Goal: Download file/media

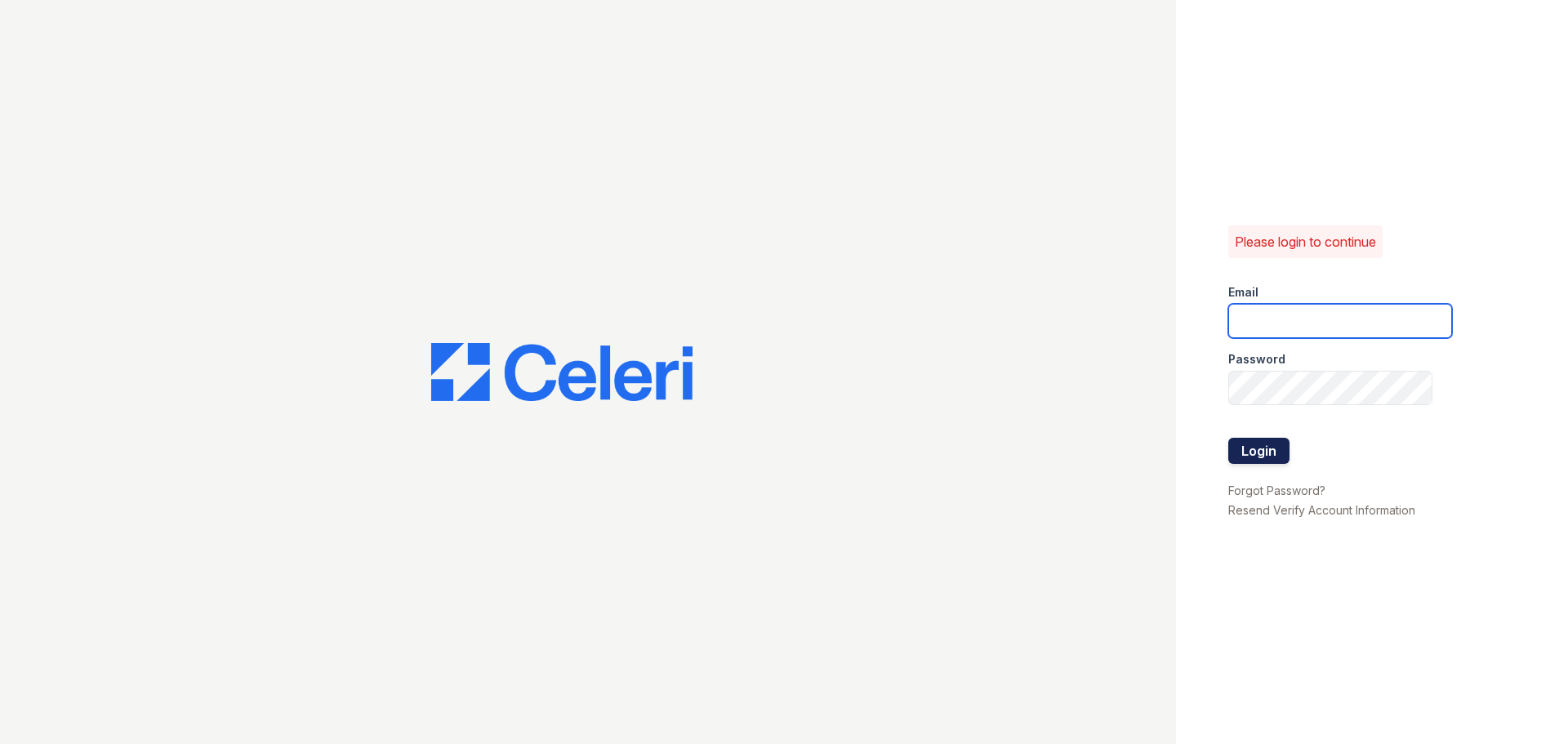
type input "arbors2@cafmanagement.com"
click at [1260, 456] on button "Login" at bounding box center [1259, 450] width 61 height 26
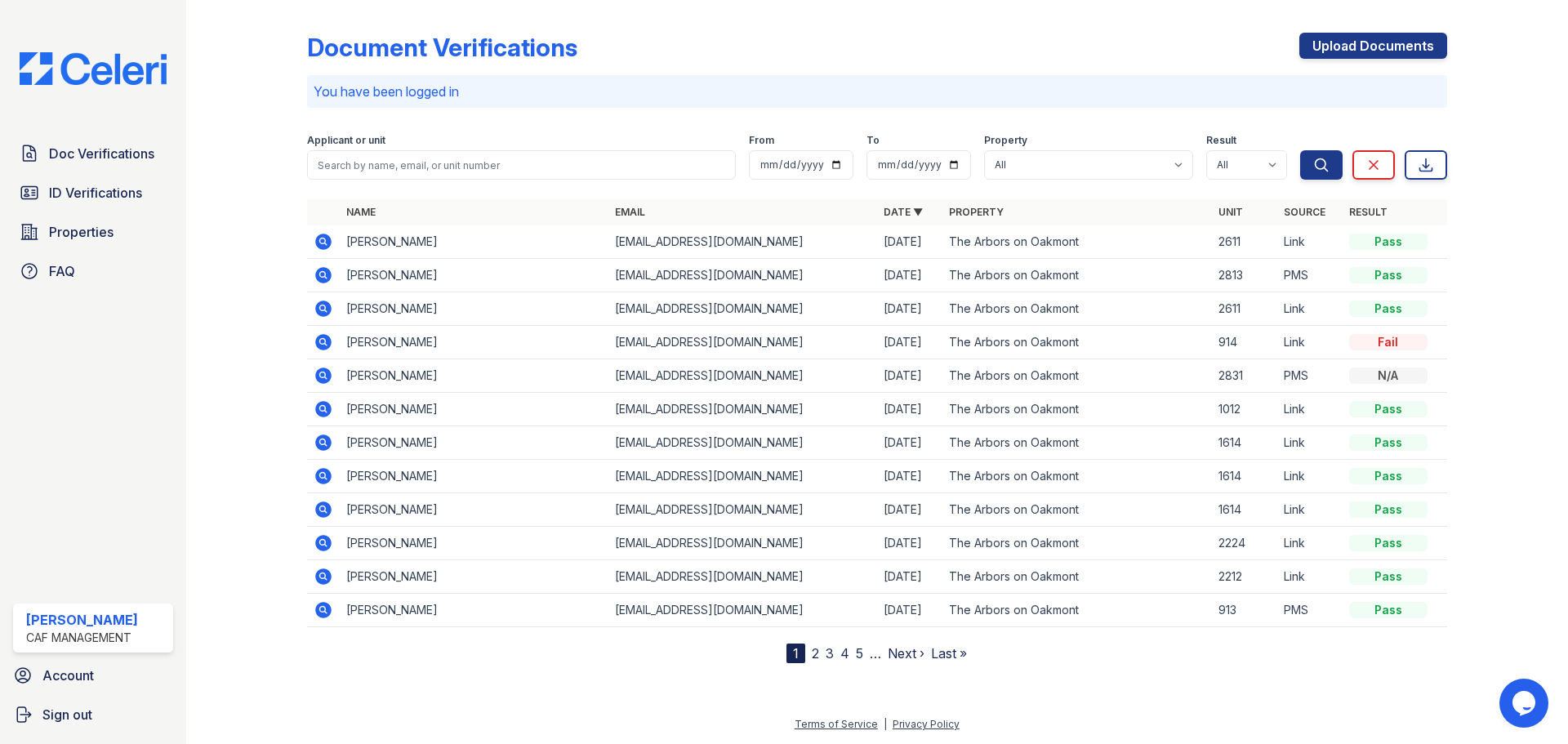
click at [324, 239] on icon at bounding box center [323, 241] width 19 height 19
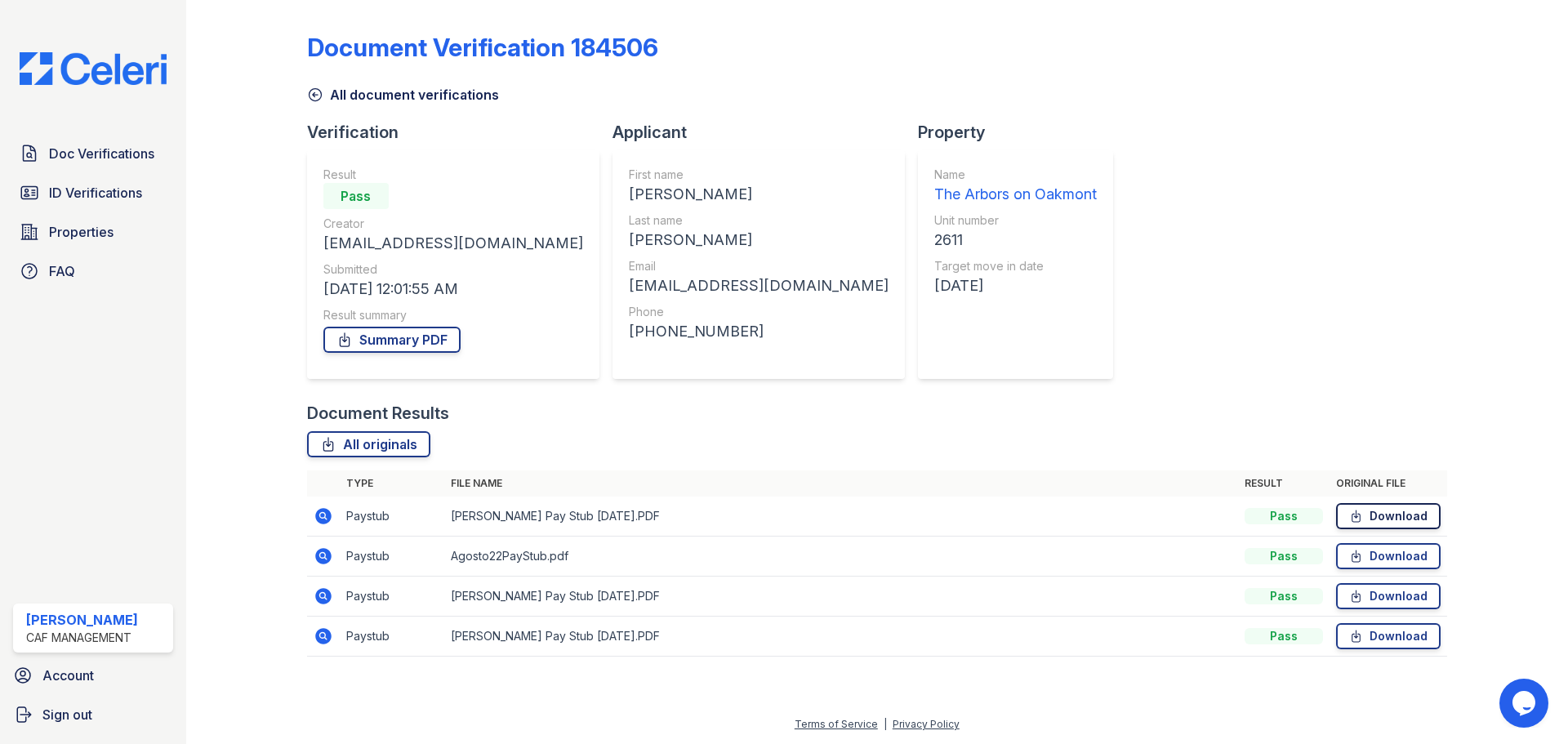
click at [1406, 520] on link "Download" at bounding box center [1388, 515] width 104 height 26
click at [1380, 565] on link "Download" at bounding box center [1388, 555] width 104 height 26
click at [1390, 591] on link "Download" at bounding box center [1388, 596] width 104 height 26
click at [1390, 635] on link "Download" at bounding box center [1388, 636] width 104 height 26
click at [1419, 514] on link "Download" at bounding box center [1388, 515] width 104 height 26
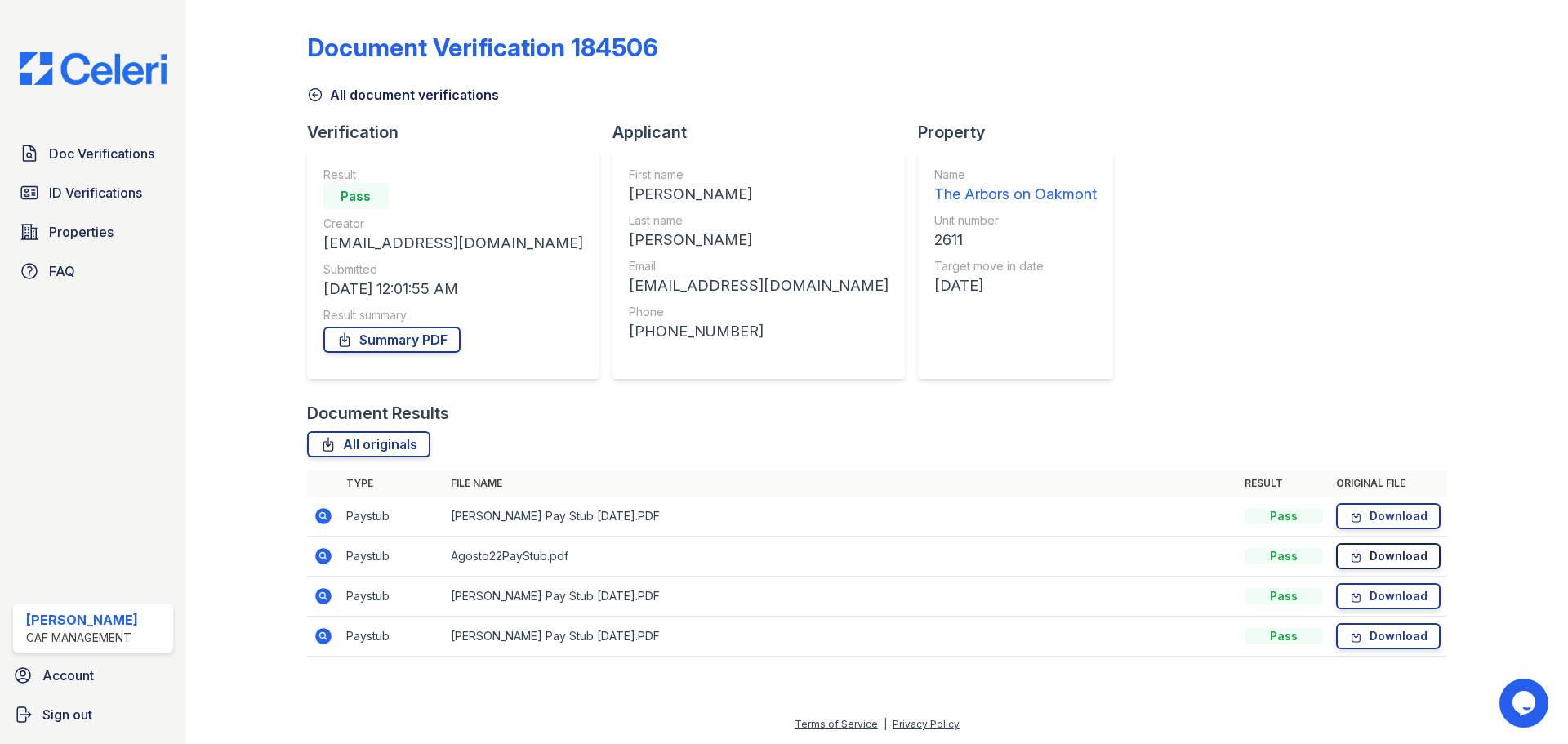
click at [1385, 555] on link "Download" at bounding box center [1388, 555] width 104 height 26
click at [1397, 628] on link "Download" at bounding box center [1388, 636] width 104 height 26
click at [1393, 636] on link "Download" at bounding box center [1388, 636] width 104 height 26
click at [1380, 596] on link "Download" at bounding box center [1388, 596] width 104 height 26
click at [94, 188] on span "ID Verifications" at bounding box center [96, 192] width 93 height 19
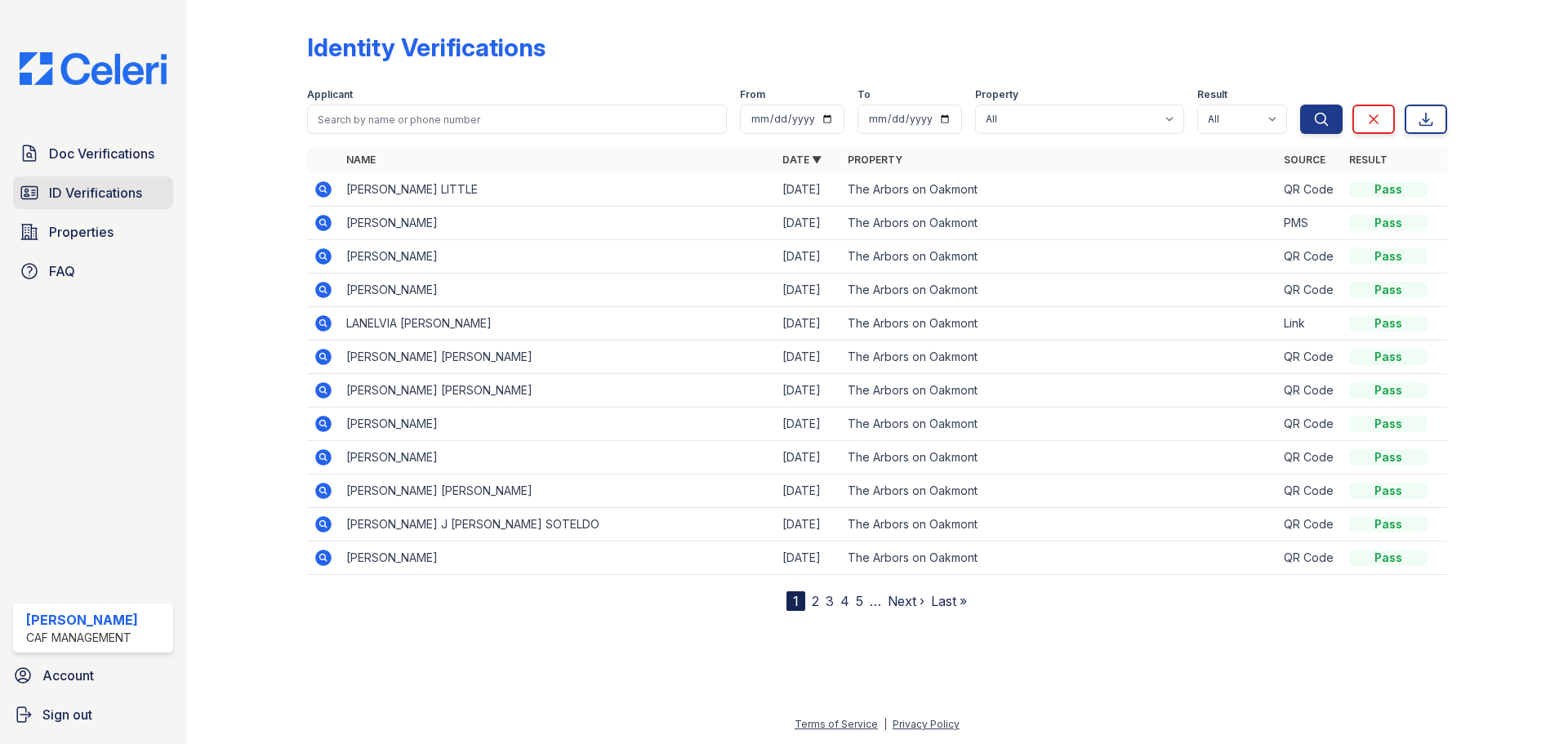
click at [104, 196] on span "ID Verifications" at bounding box center [96, 192] width 93 height 19
click at [328, 424] on icon at bounding box center [324, 424] width 17 height 17
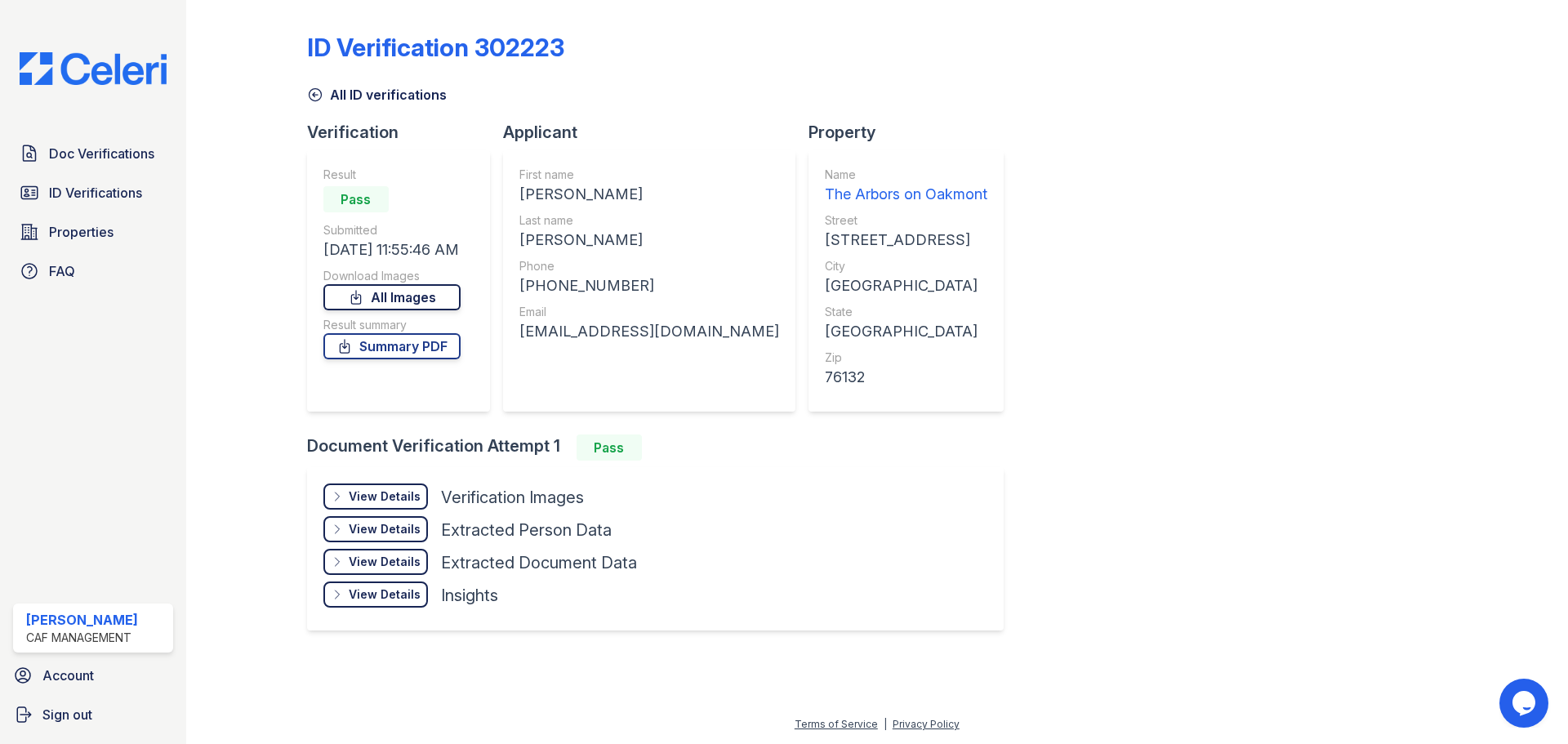
click at [403, 295] on link "All Images" at bounding box center [392, 297] width 137 height 26
